Goal: Information Seeking & Learning: Find contact information

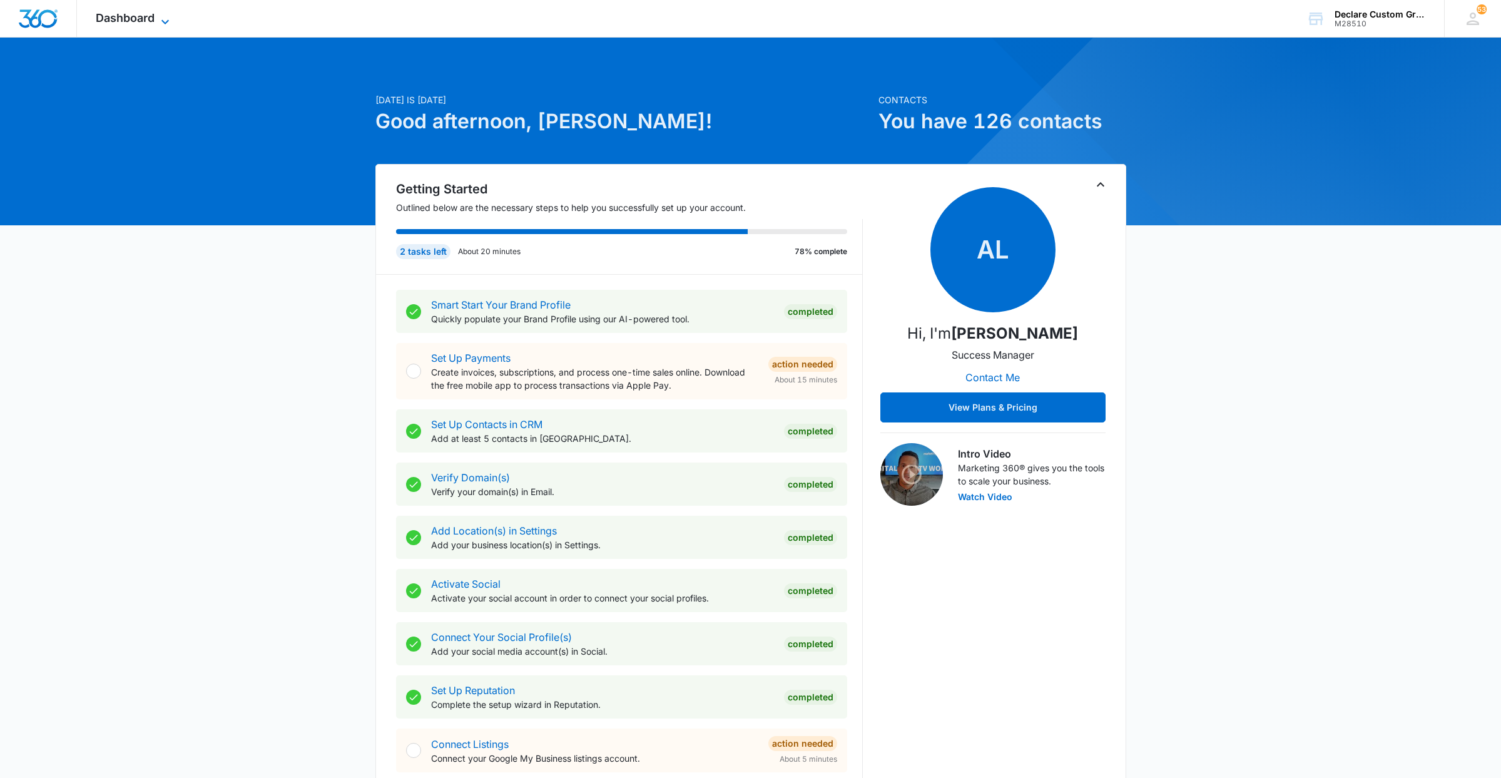
click at [142, 16] on span "Dashboard" at bounding box center [125, 17] width 59 height 13
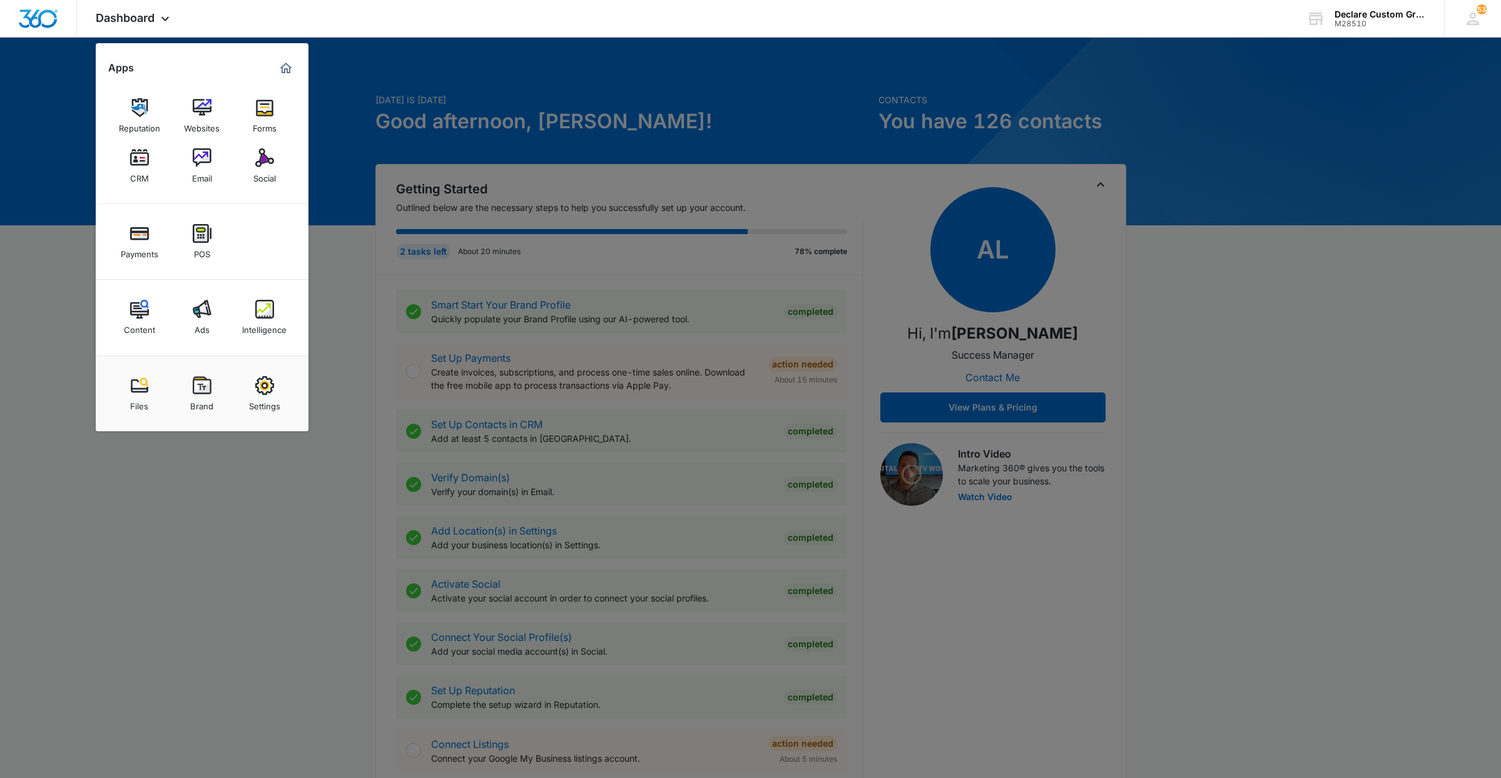
click at [131, 167] on div "CRM" at bounding box center [139, 175] width 19 height 16
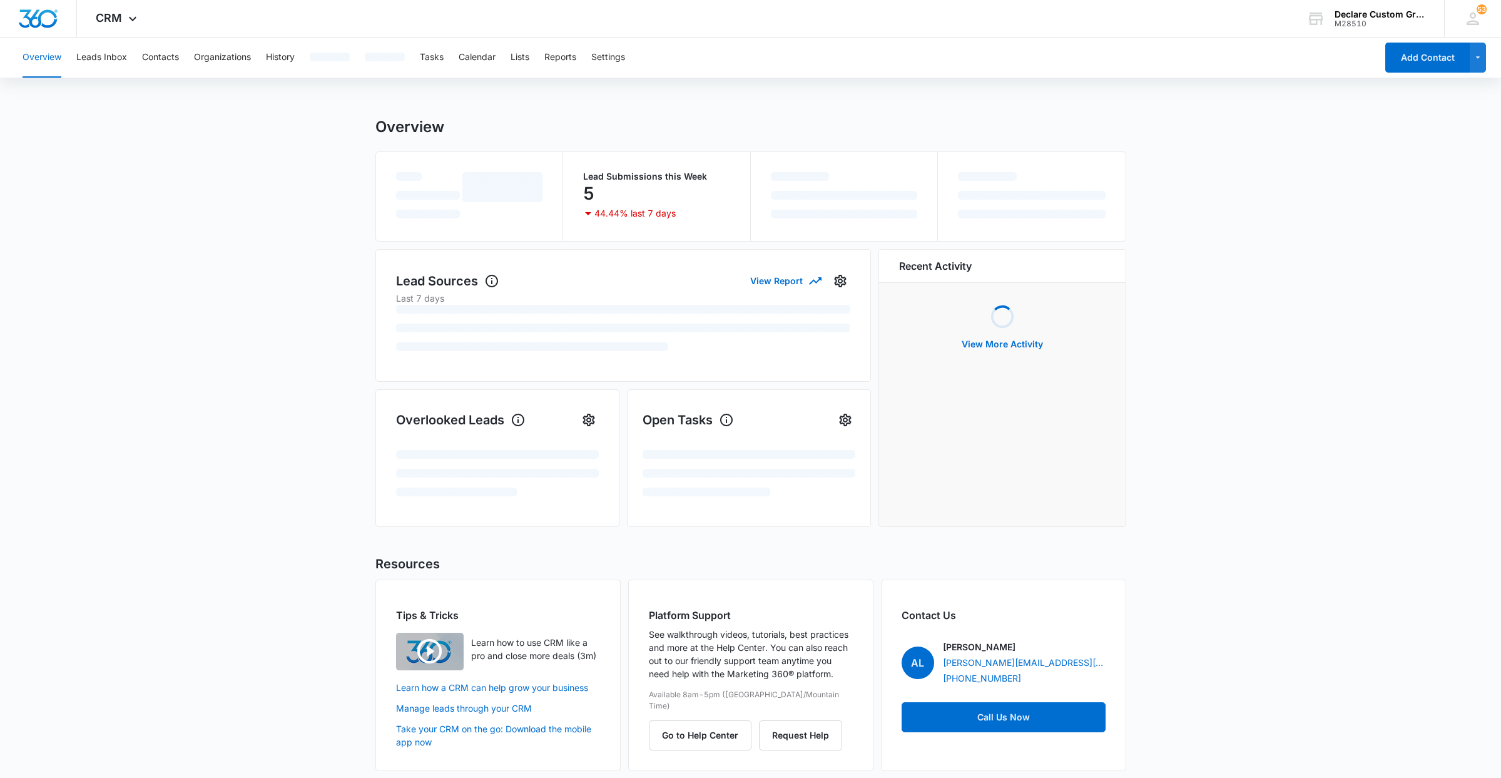
scroll to position [3, 0]
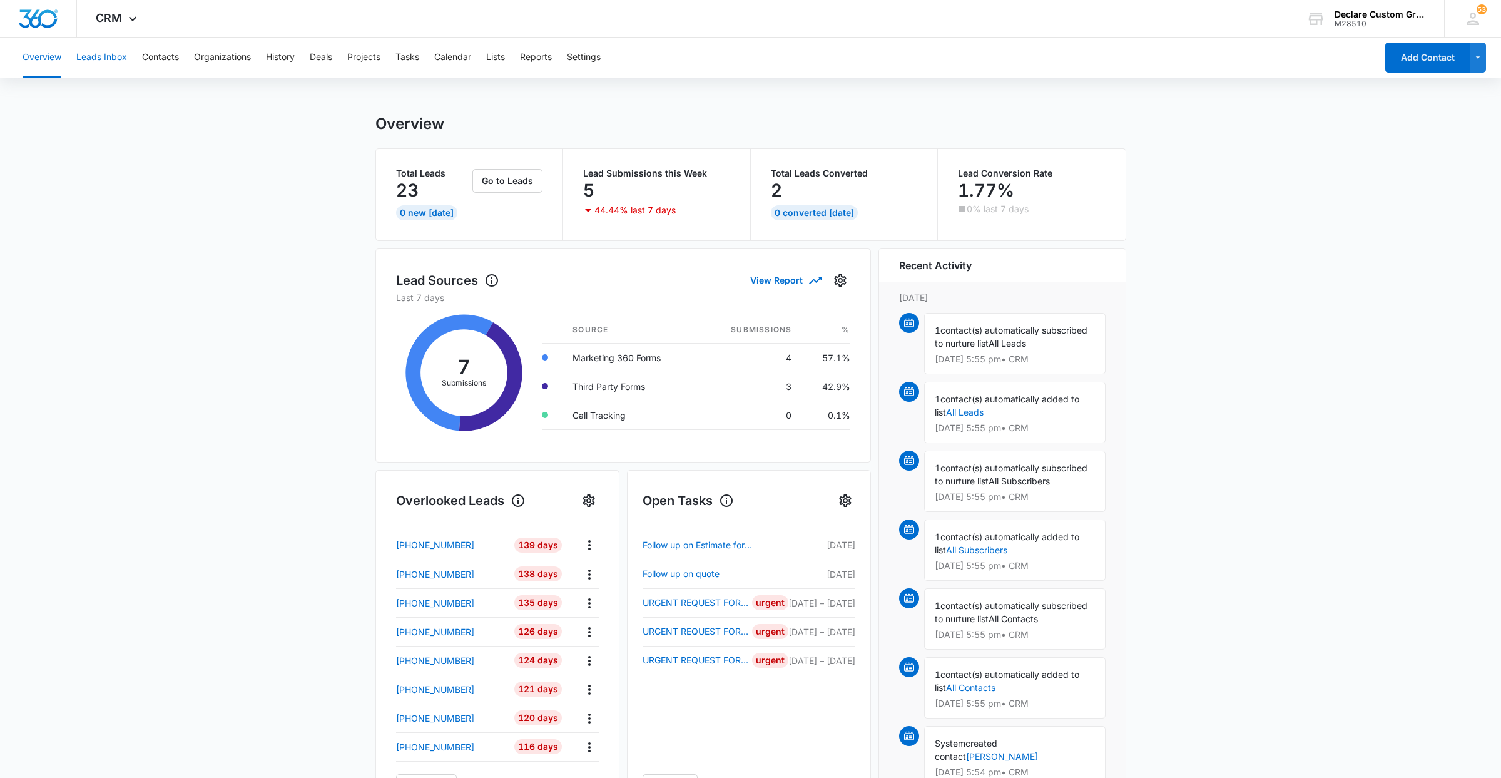
click at [120, 58] on button "Leads Inbox" at bounding box center [101, 58] width 51 height 40
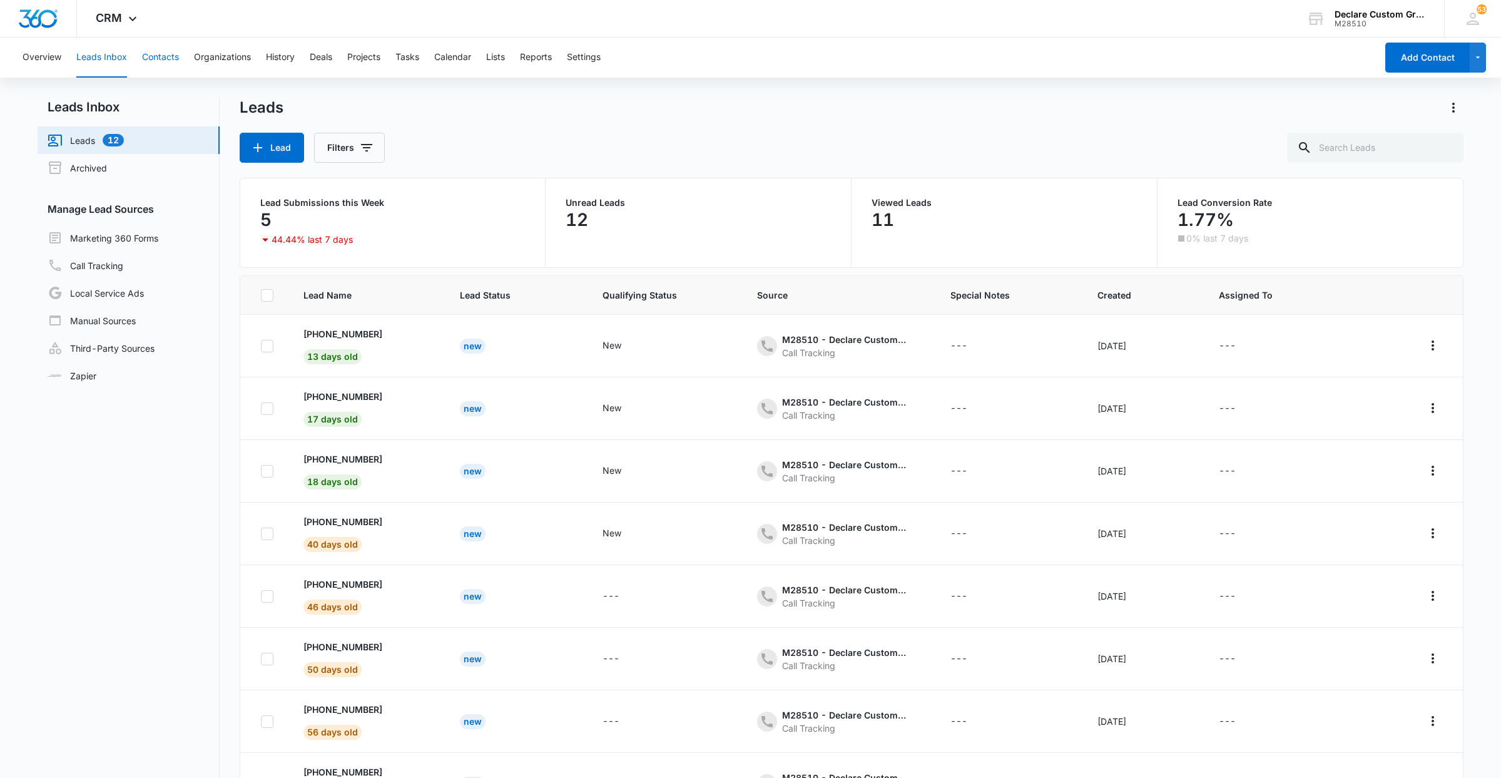
click at [165, 60] on button "Contacts" at bounding box center [160, 58] width 37 height 40
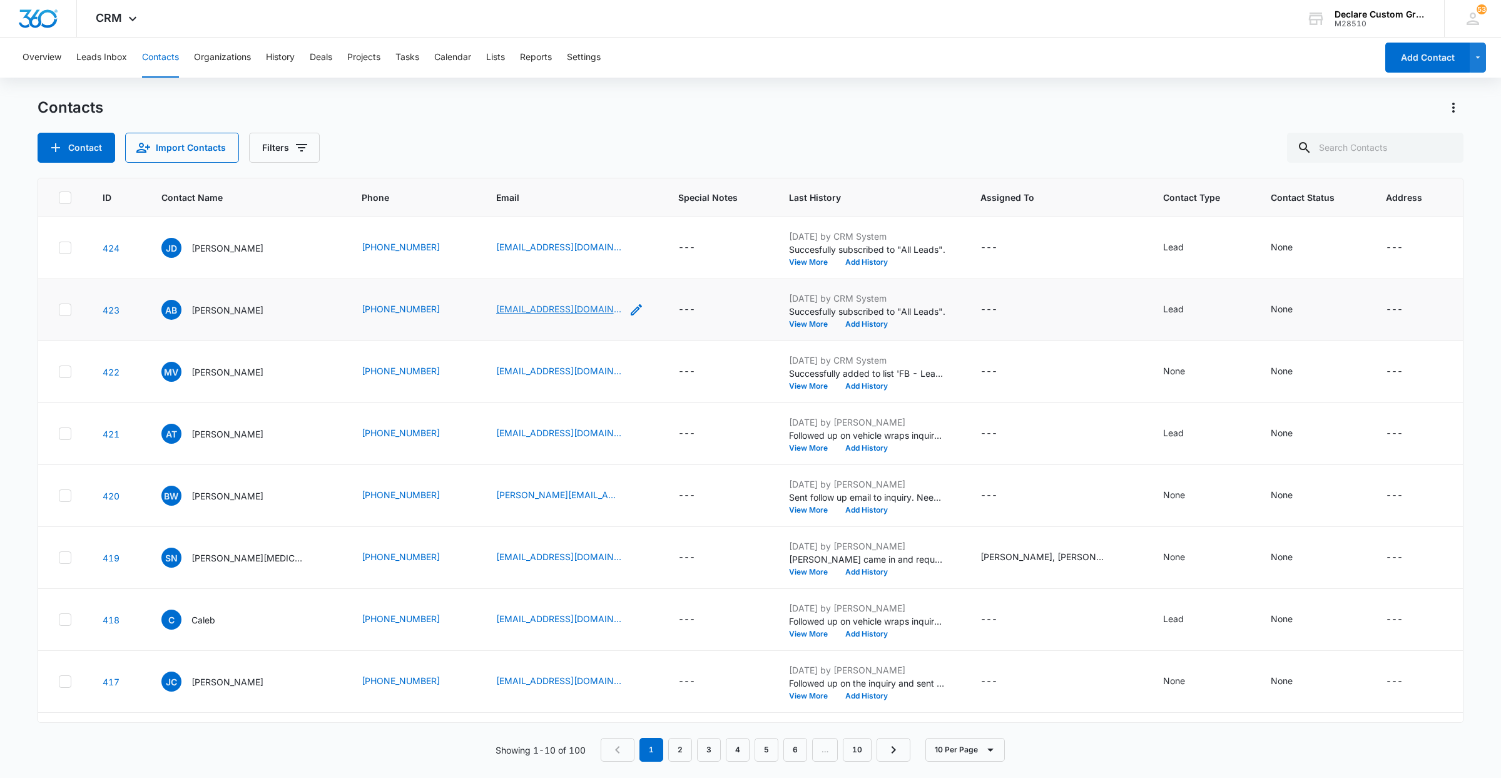
click at [515, 310] on link "[EMAIL_ADDRESS][DOMAIN_NAME]" at bounding box center [558, 308] width 125 height 13
drag, startPoint x: 460, startPoint y: 306, endPoint x: 581, endPoint y: 313, distance: 121.0
click at [583, 313] on tr "423 AB Abby Bernhardt (720) 660-9075 bluecaptainivy@gmail.com --- Aug 9, 2025 b…" at bounding box center [750, 310] width 1425 height 62
click at [216, 310] on p "[PERSON_NAME]" at bounding box center [227, 309] width 72 height 13
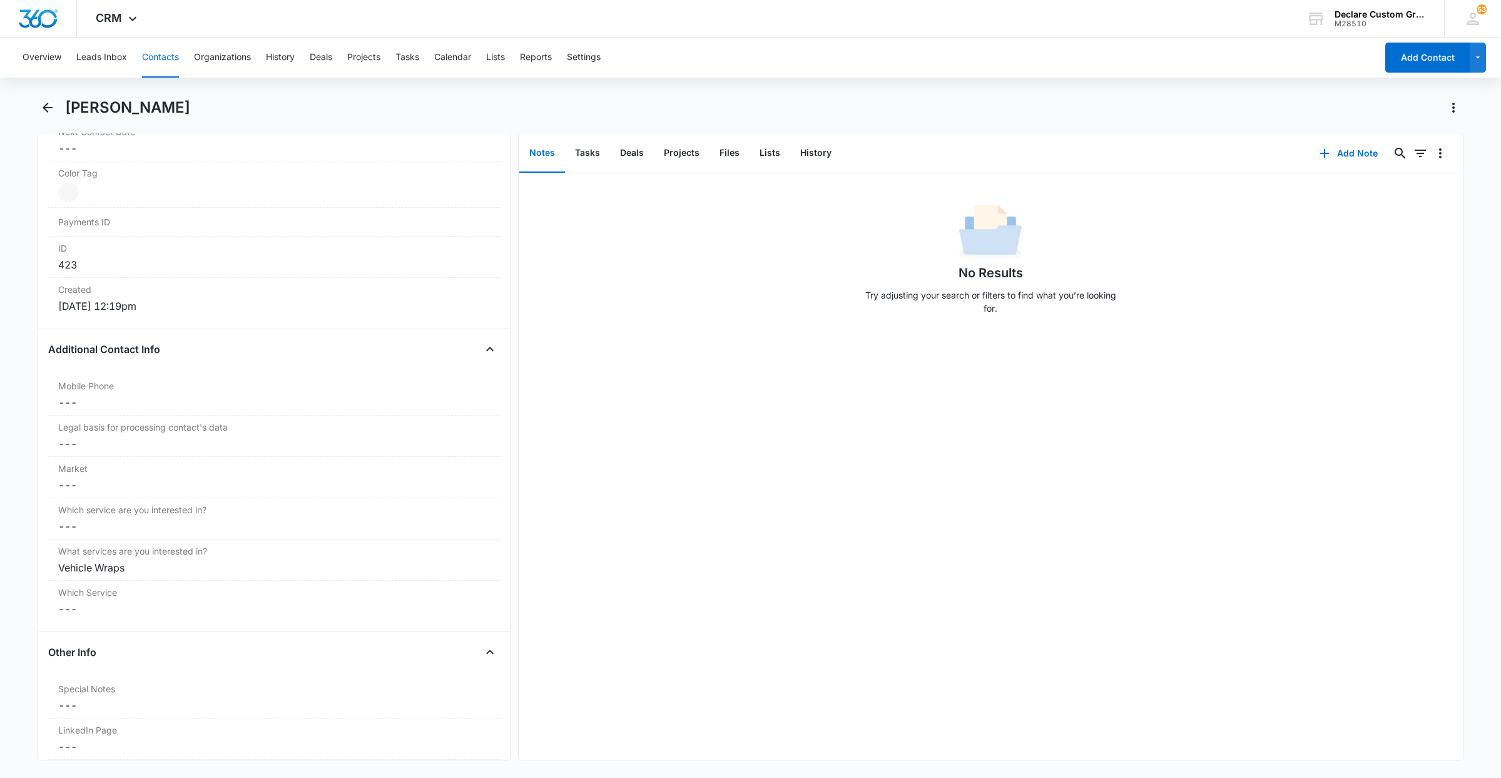
scroll to position [781, 0]
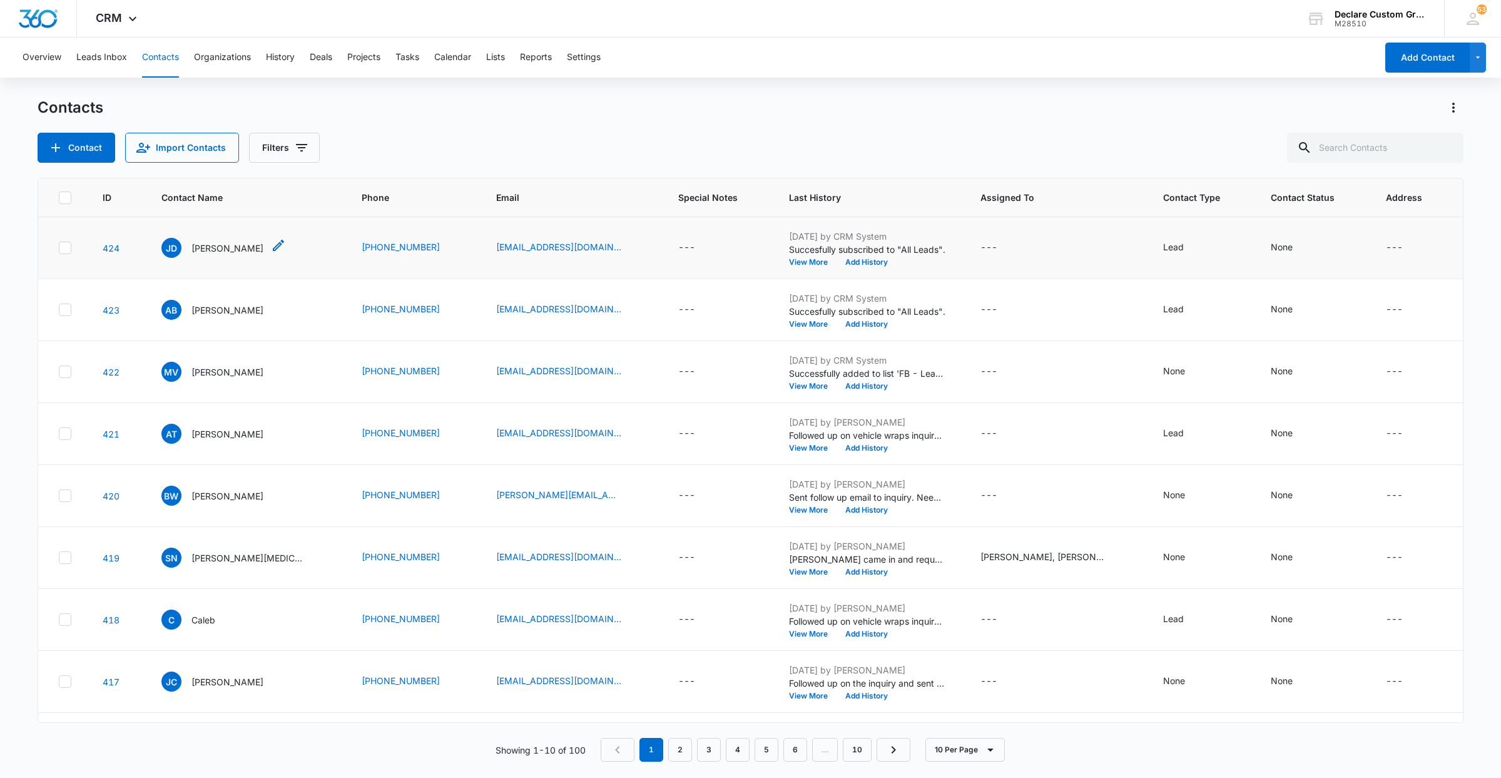
click at [244, 248] on p "[PERSON_NAME]" at bounding box center [227, 248] width 72 height 13
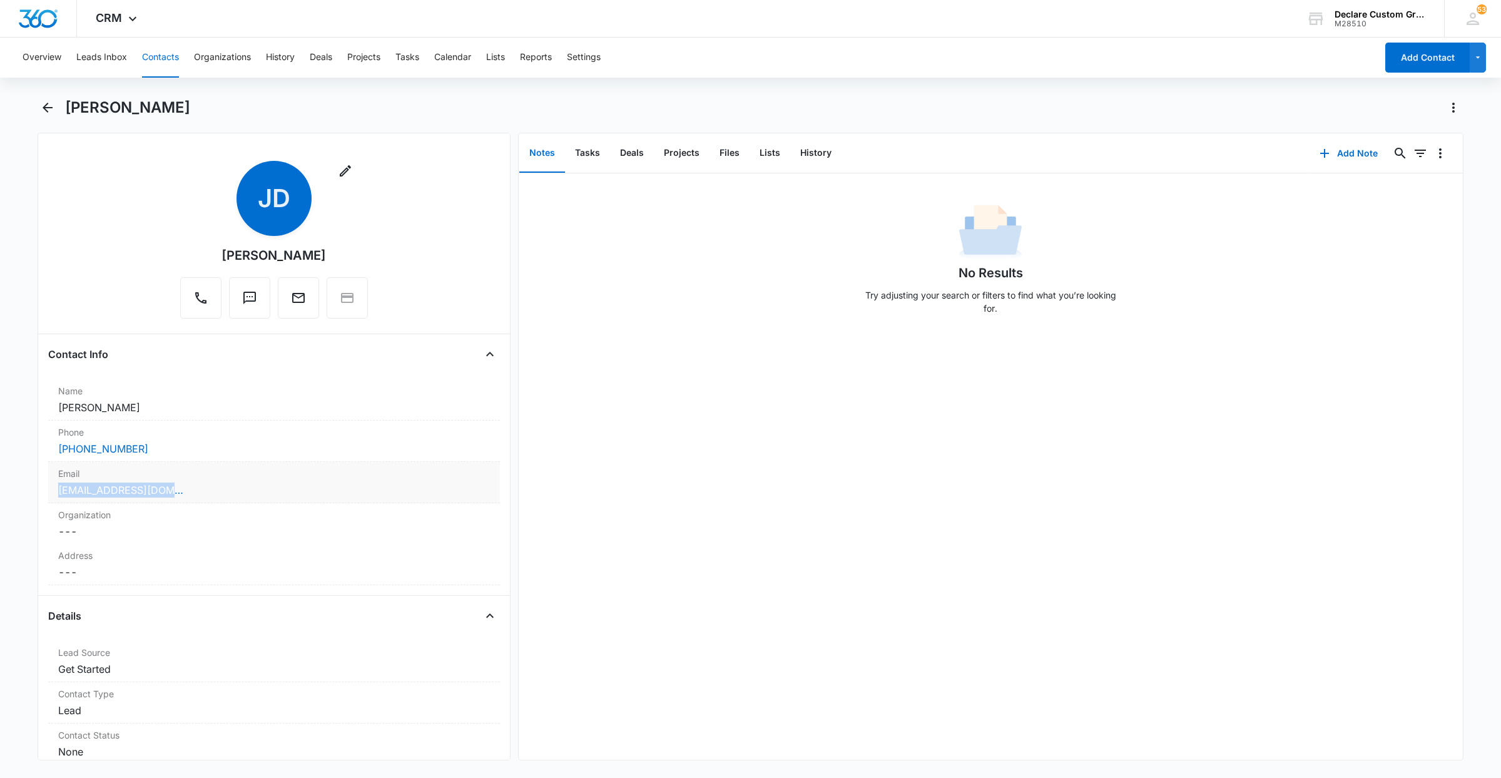
drag, startPoint x: 187, startPoint y: 488, endPoint x: 48, endPoint y: 483, distance: 139.0
click at [49, 483] on div "Email Cancel Save Changes Monster4551@gmail.com" at bounding box center [274, 482] width 452 height 41
copy link "[EMAIL_ADDRESS][DOMAIN_NAME]"
drag, startPoint x: 188, startPoint y: 502, endPoint x: 39, endPoint y: 492, distance: 149.9
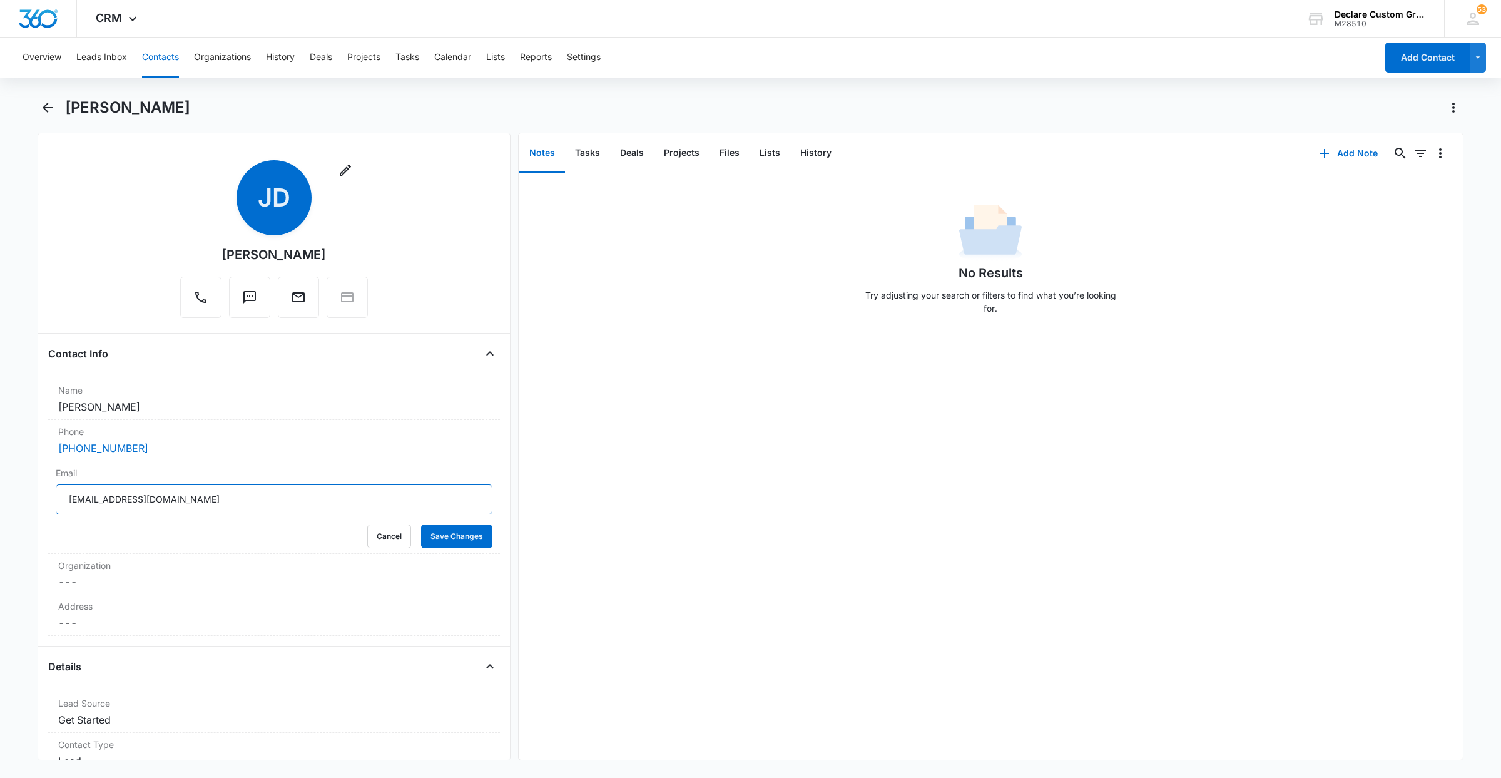
click at [39, 492] on div "Remove JD Jose Dominguez Contact Info Name Cancel Save Changes Jose Dominguez P…" at bounding box center [274, 447] width 473 height 628
click at [302, 411] on dd "Cancel Save Changes Jose Dominguez" at bounding box center [274, 406] width 432 height 15
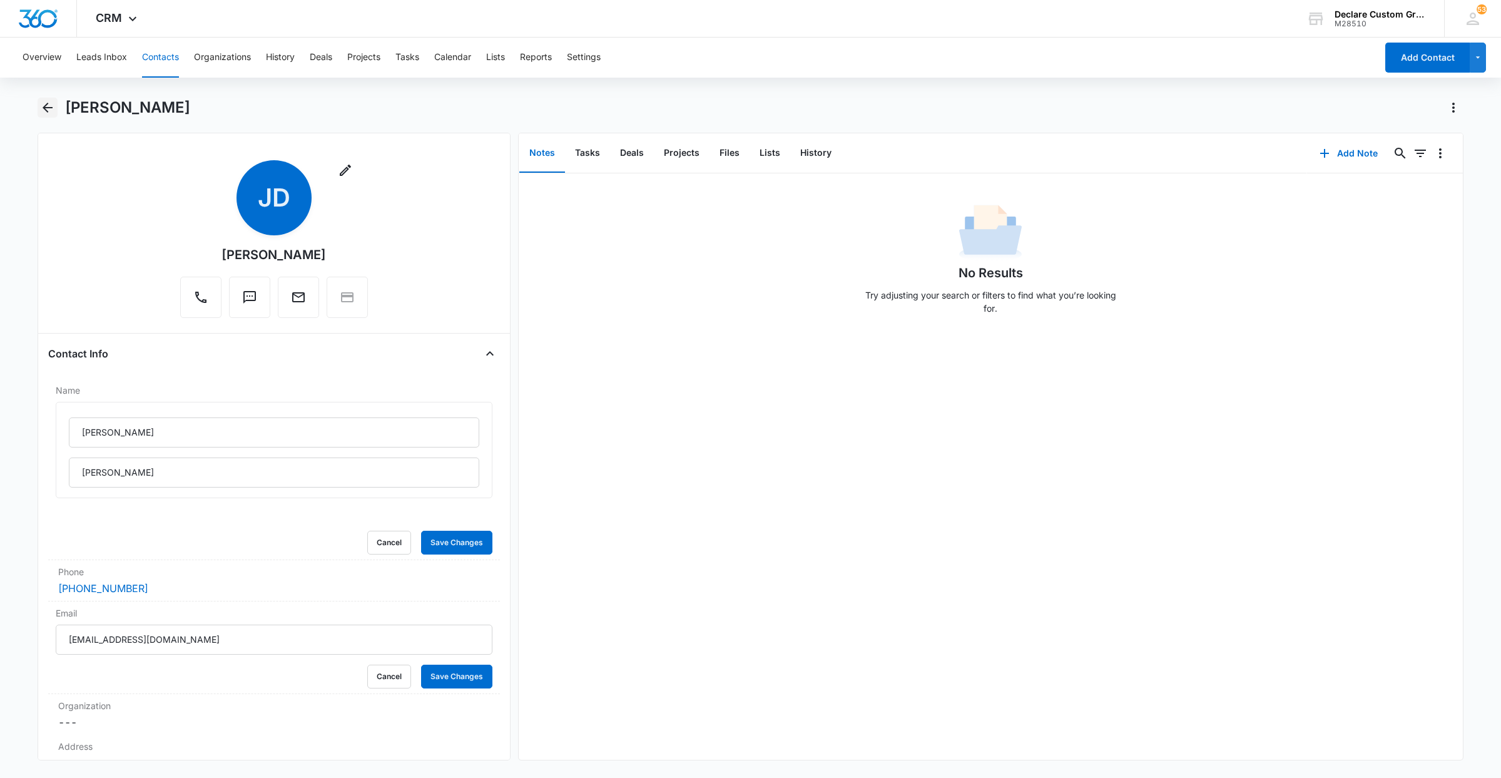
click at [49, 106] on icon "Back" at bounding box center [47, 107] width 15 height 15
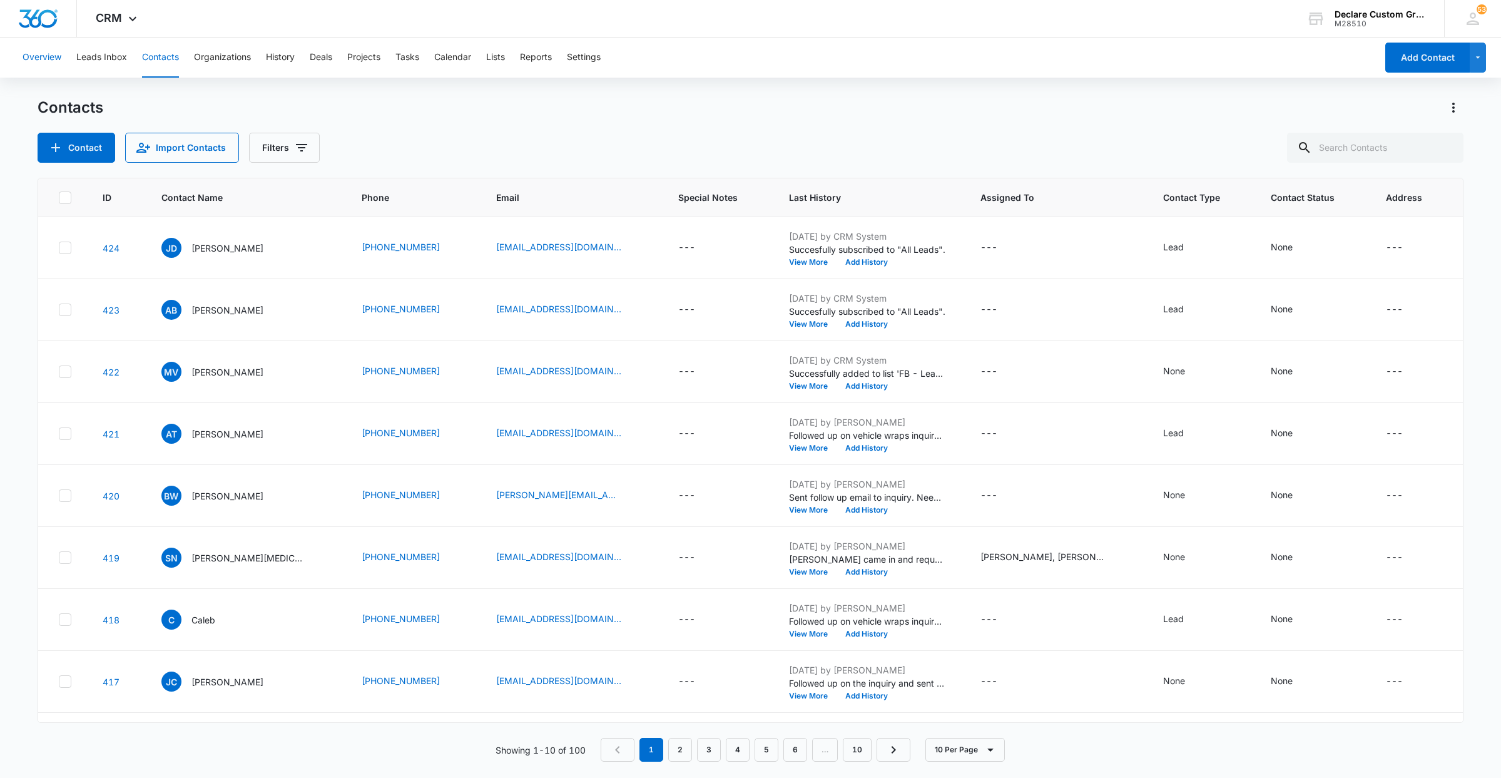
click at [48, 61] on button "Overview" at bounding box center [42, 58] width 39 height 40
